Goal: Information Seeking & Learning: Understand process/instructions

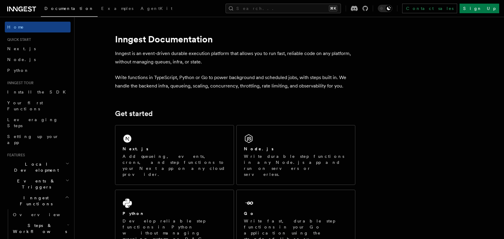
click at [41, 161] on span "Local Development" at bounding box center [35, 167] width 61 height 12
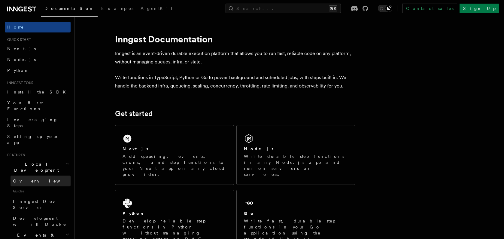
click at [33, 175] on link "Overview" at bounding box center [41, 180] width 60 height 11
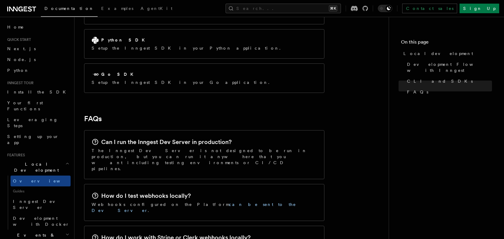
scroll to position [836, 0]
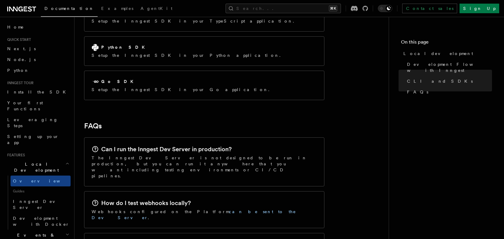
click at [137, 208] on p "Webhooks configured on the Platform can be sent to the Dev Server ." at bounding box center [204, 214] width 225 height 12
click at [184, 209] on link "can be sent to the Dev Server" at bounding box center [194, 214] width 204 height 11
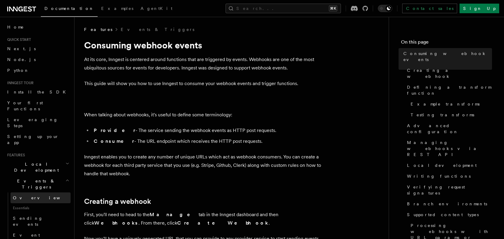
click at [27, 195] on span "Overview" at bounding box center [44, 197] width 62 height 5
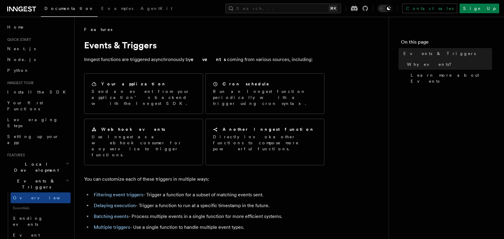
click at [32, 161] on span "Local Development" at bounding box center [35, 167] width 61 height 12
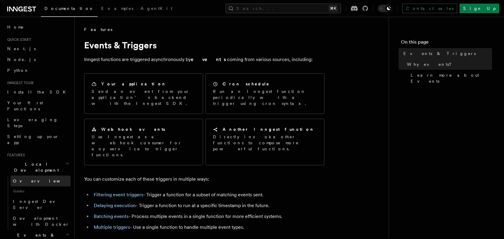
click at [23, 178] on span "Overview" at bounding box center [44, 180] width 62 height 5
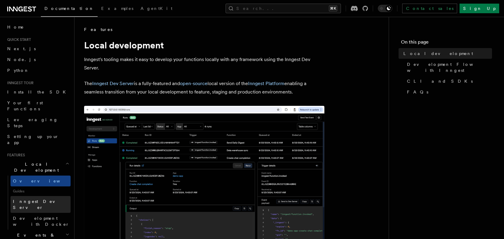
click at [35, 199] on span "Inngest Dev Server" at bounding box center [38, 204] width 51 height 11
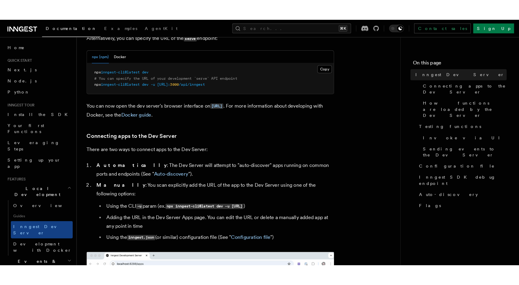
scroll to position [210, 0]
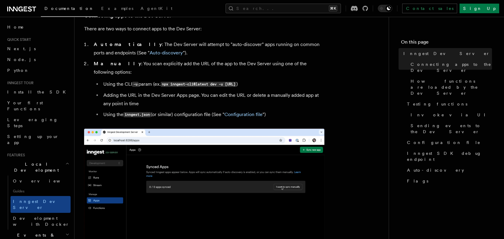
drag, startPoint x: 149, startPoint y: 116, endPoint x: 89, endPoint y: 119, distance: 59.2
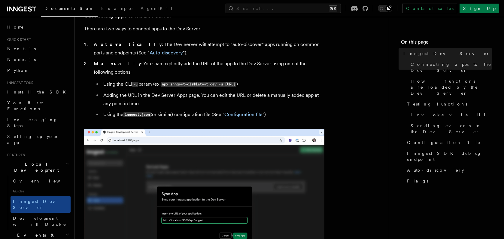
copy span "npx inngest-cli@latest dev"
